Goal: Find specific page/section: Find specific page/section

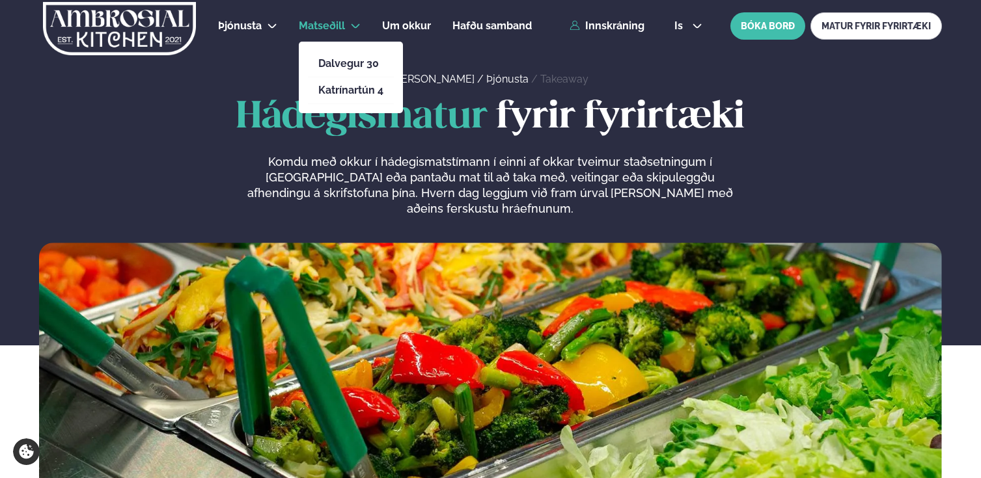
click at [356, 25] on icon at bounding box center [355, 26] width 8 height 5
click at [346, 66] on link "Dalvegur 30" at bounding box center [350, 64] width 65 height 10
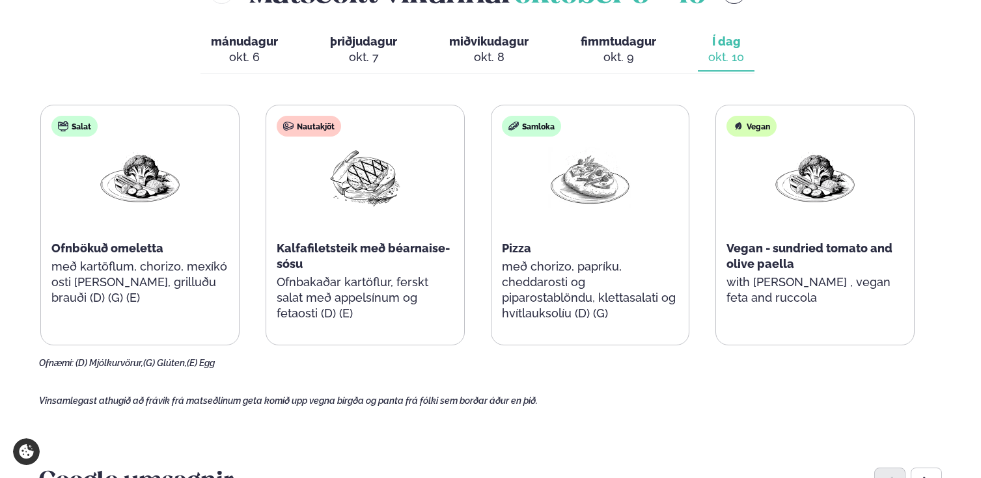
scroll to position [598, 0]
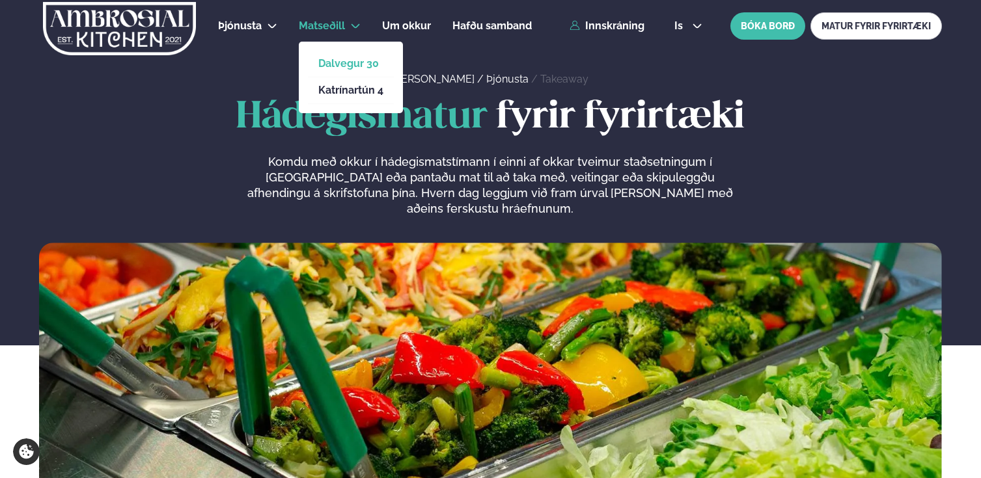
click at [364, 63] on link "Dalvegur 30" at bounding box center [350, 64] width 65 height 10
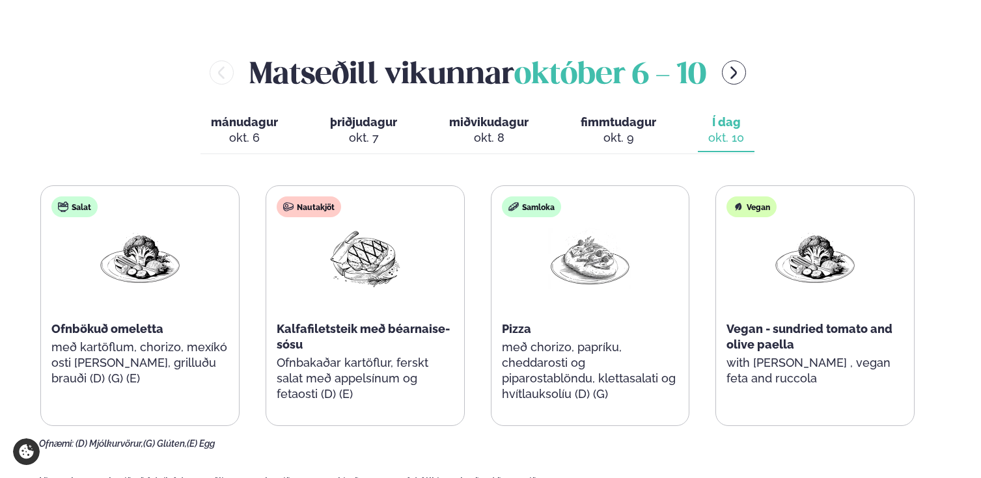
scroll to position [530, 0]
